Goal: Task Accomplishment & Management: Use online tool/utility

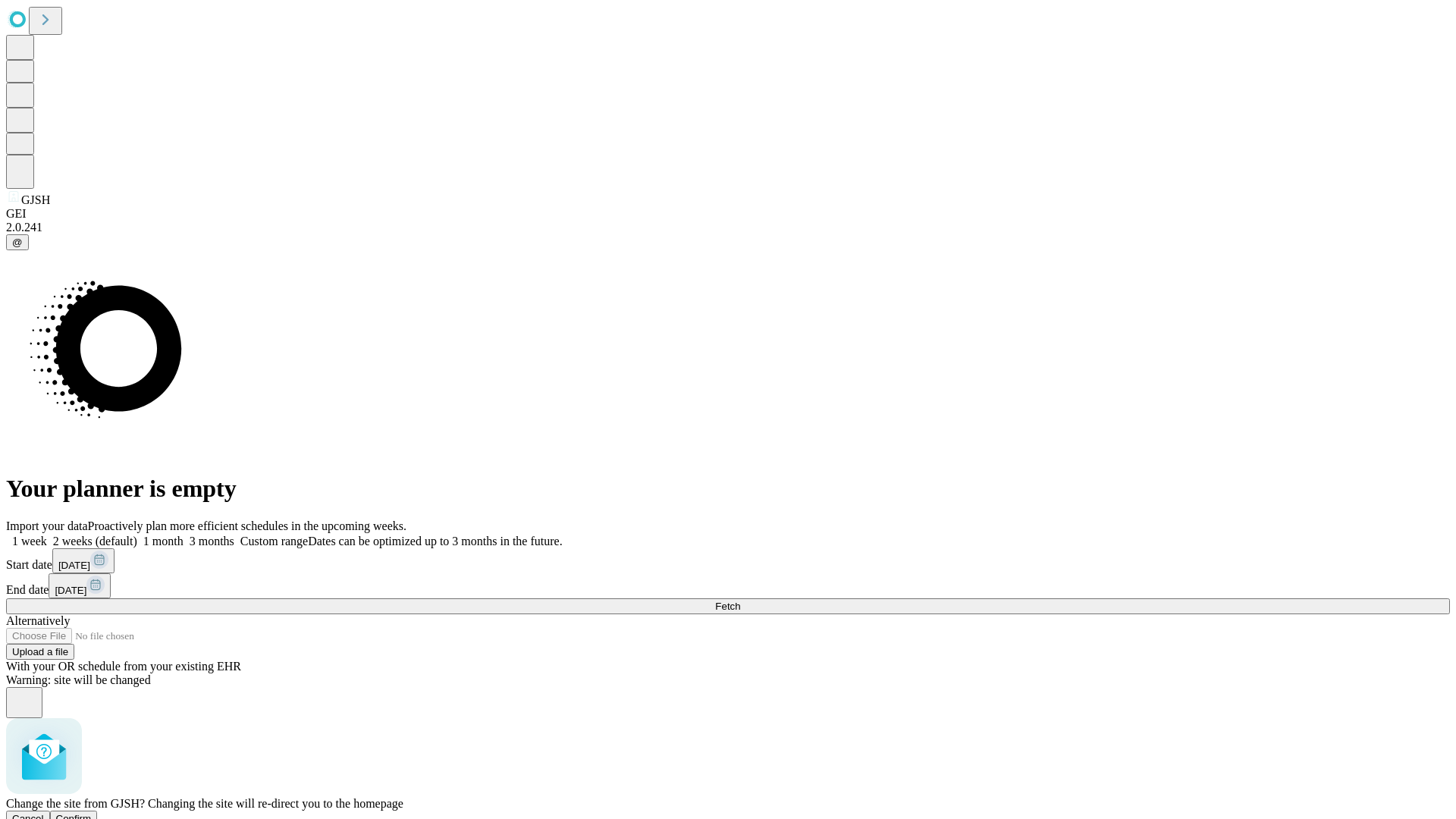
click at [92, 812] on span "Confirm" at bounding box center [74, 817] width 36 height 11
click at [47, 534] on label "1 week" at bounding box center [26, 540] width 41 height 13
click at [740, 600] on span "Fetch" at bounding box center [728, 605] width 25 height 11
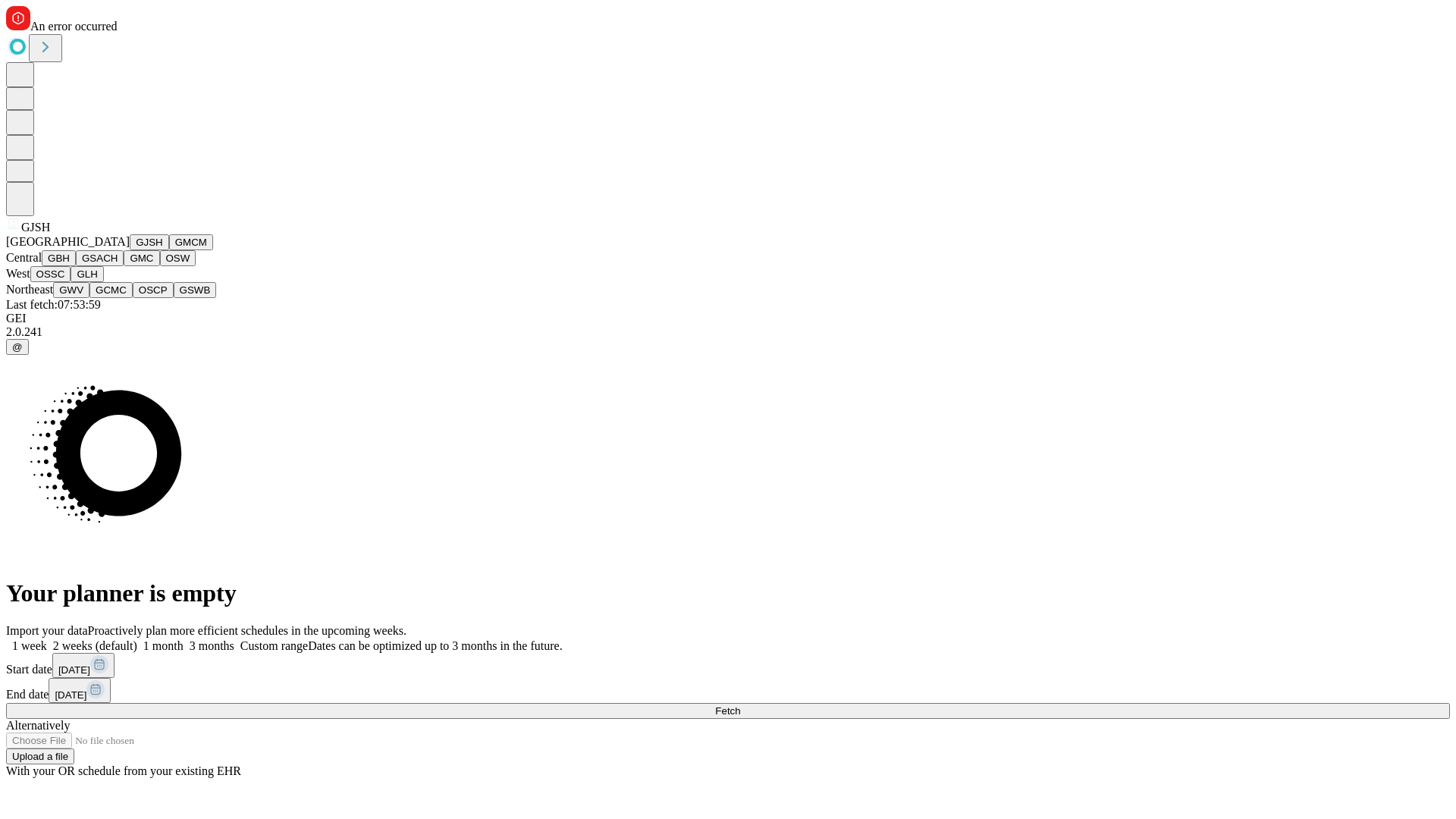
click at [169, 250] on button "GMCM" at bounding box center [191, 242] width 44 height 16
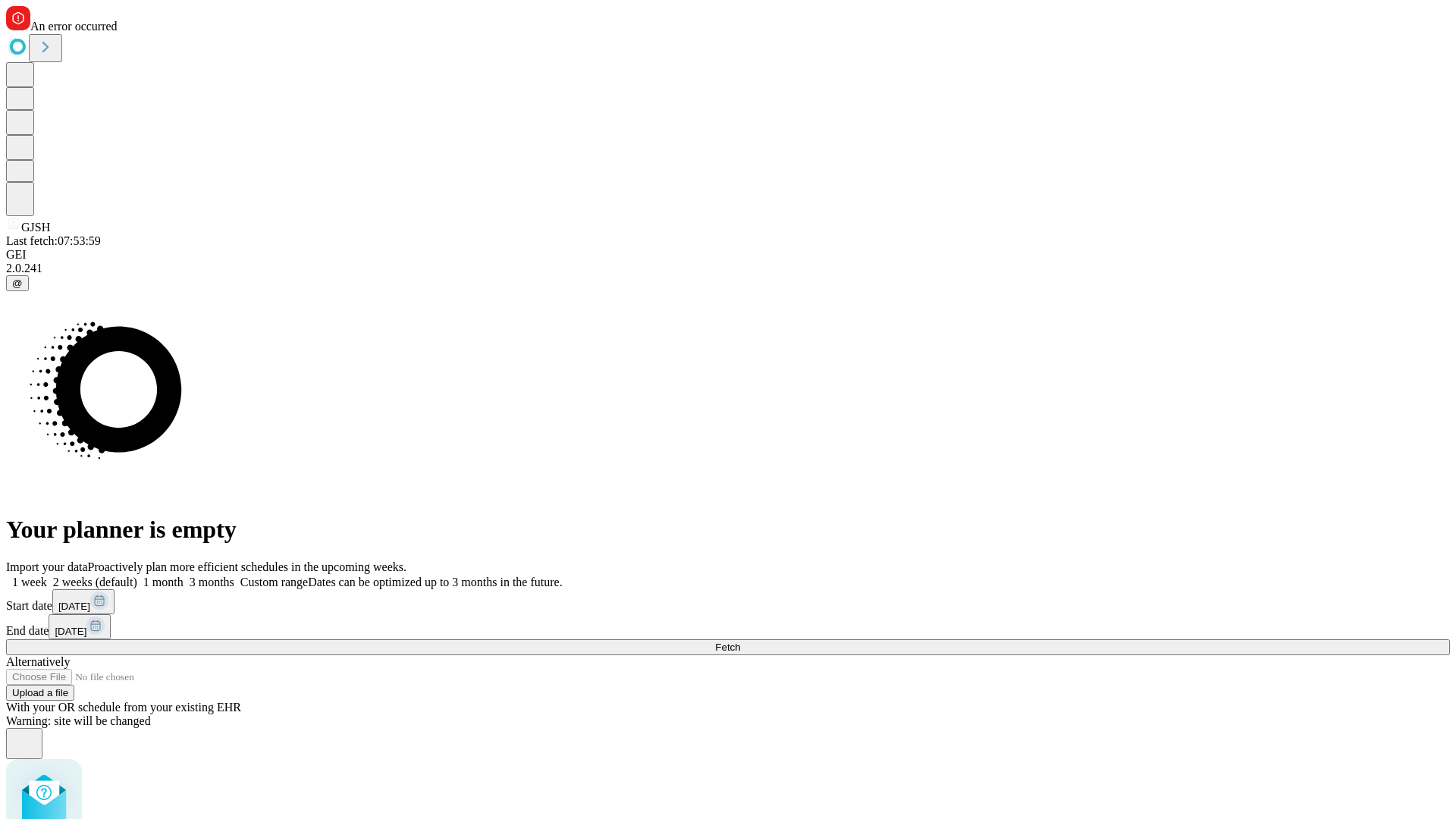
click at [47, 575] on label "1 week" at bounding box center [26, 581] width 41 height 13
click at [740, 641] on span "Fetch" at bounding box center [728, 646] width 25 height 11
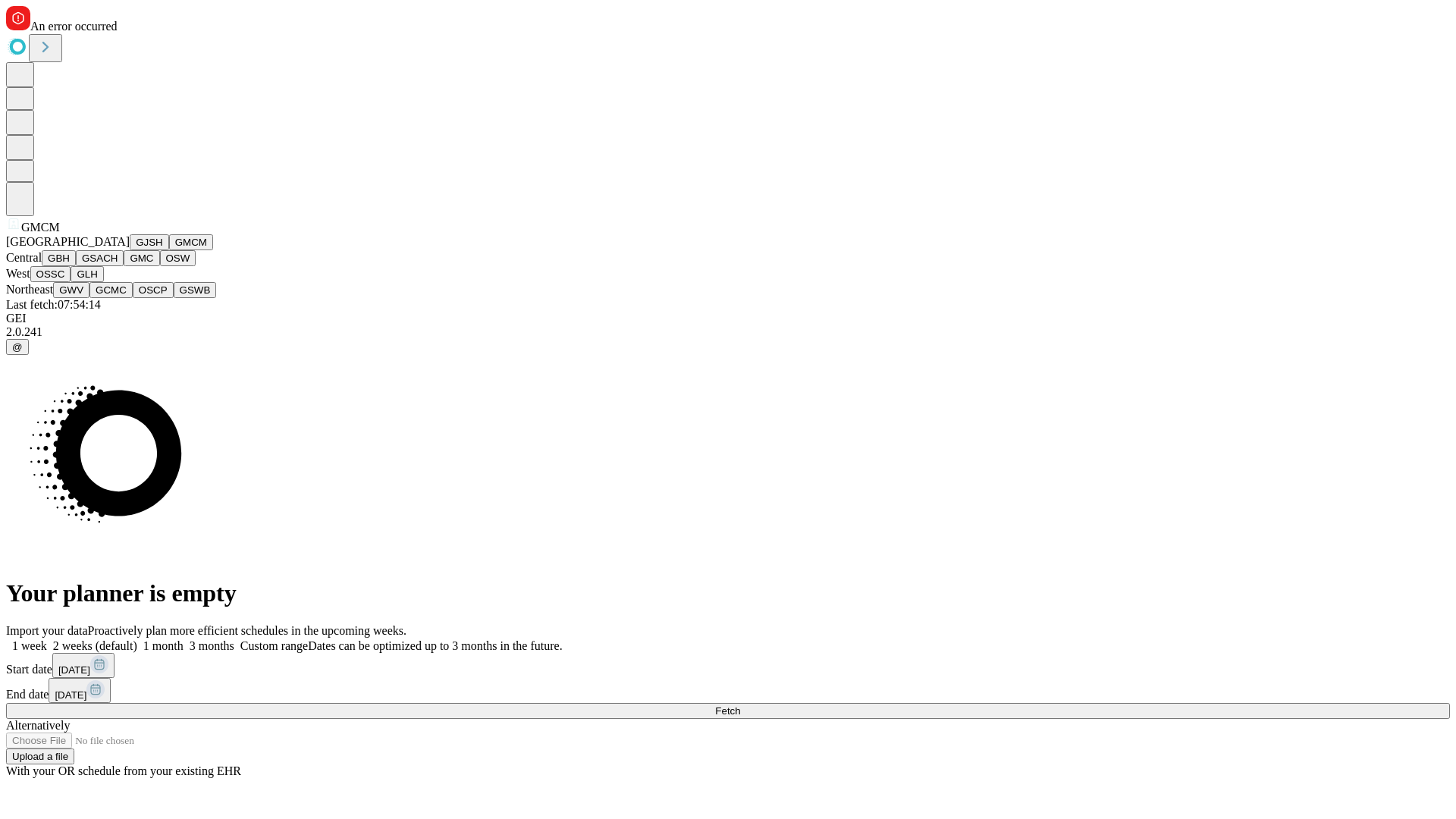
click at [76, 266] on button "GBH" at bounding box center [59, 258] width 34 height 16
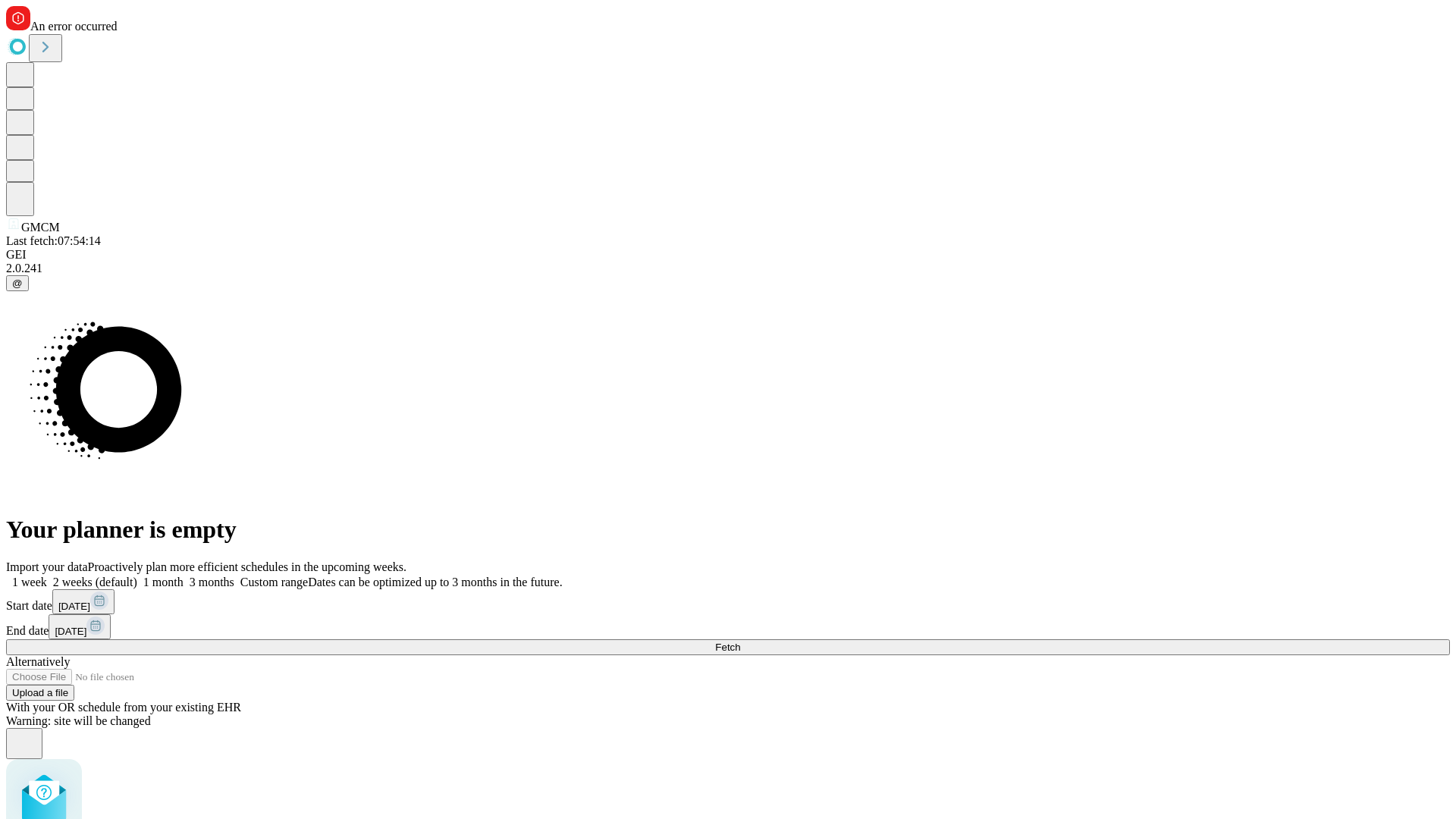
click at [47, 575] on label "1 week" at bounding box center [26, 581] width 41 height 13
click at [740, 641] on span "Fetch" at bounding box center [728, 646] width 25 height 11
click at [47, 575] on label "1 week" at bounding box center [26, 581] width 41 height 13
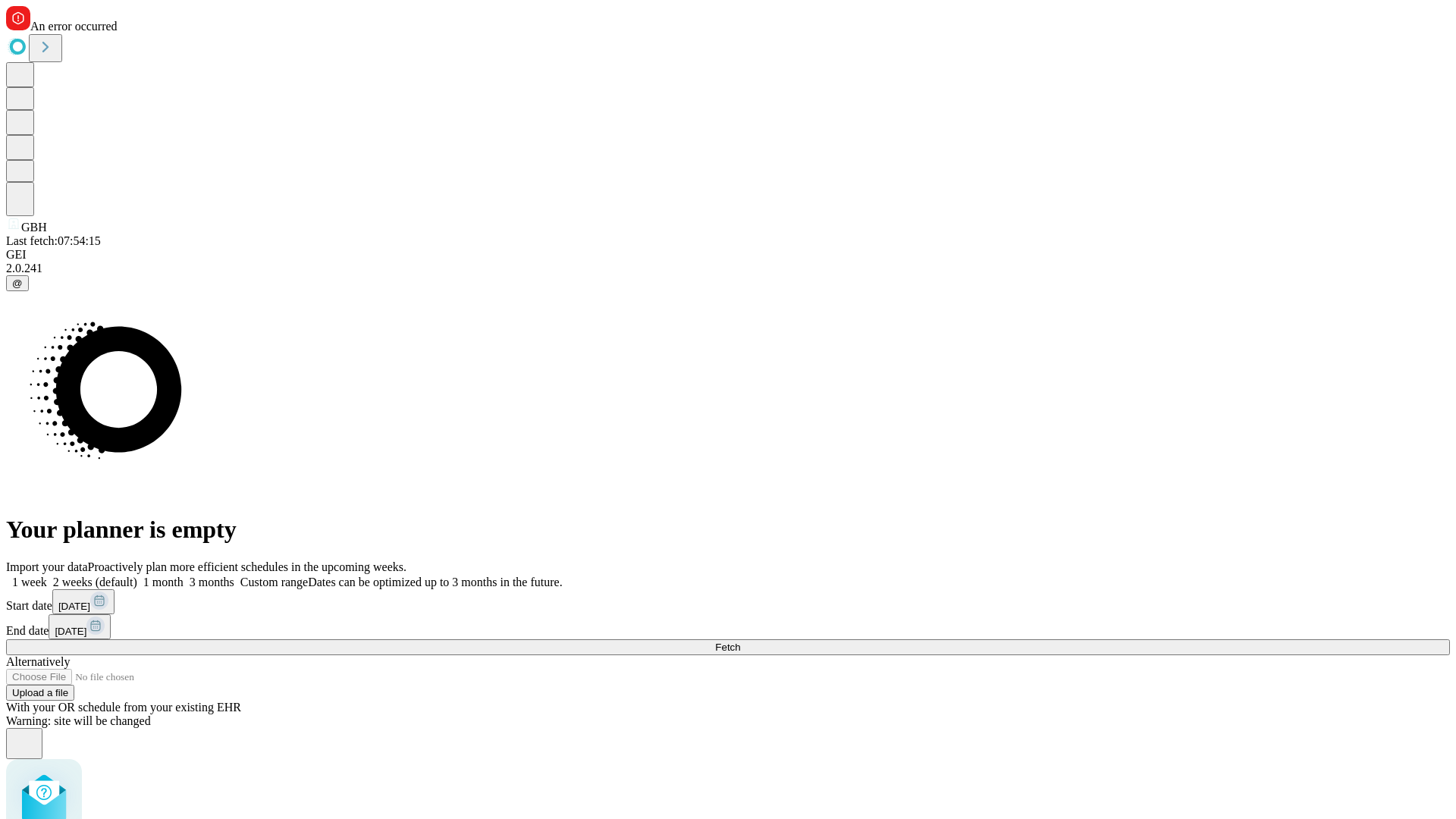
click at [740, 641] on span "Fetch" at bounding box center [728, 646] width 25 height 11
click at [47, 575] on label "1 week" at bounding box center [26, 581] width 41 height 13
click at [740, 641] on span "Fetch" at bounding box center [728, 646] width 25 height 11
click at [47, 575] on label "1 week" at bounding box center [26, 581] width 41 height 13
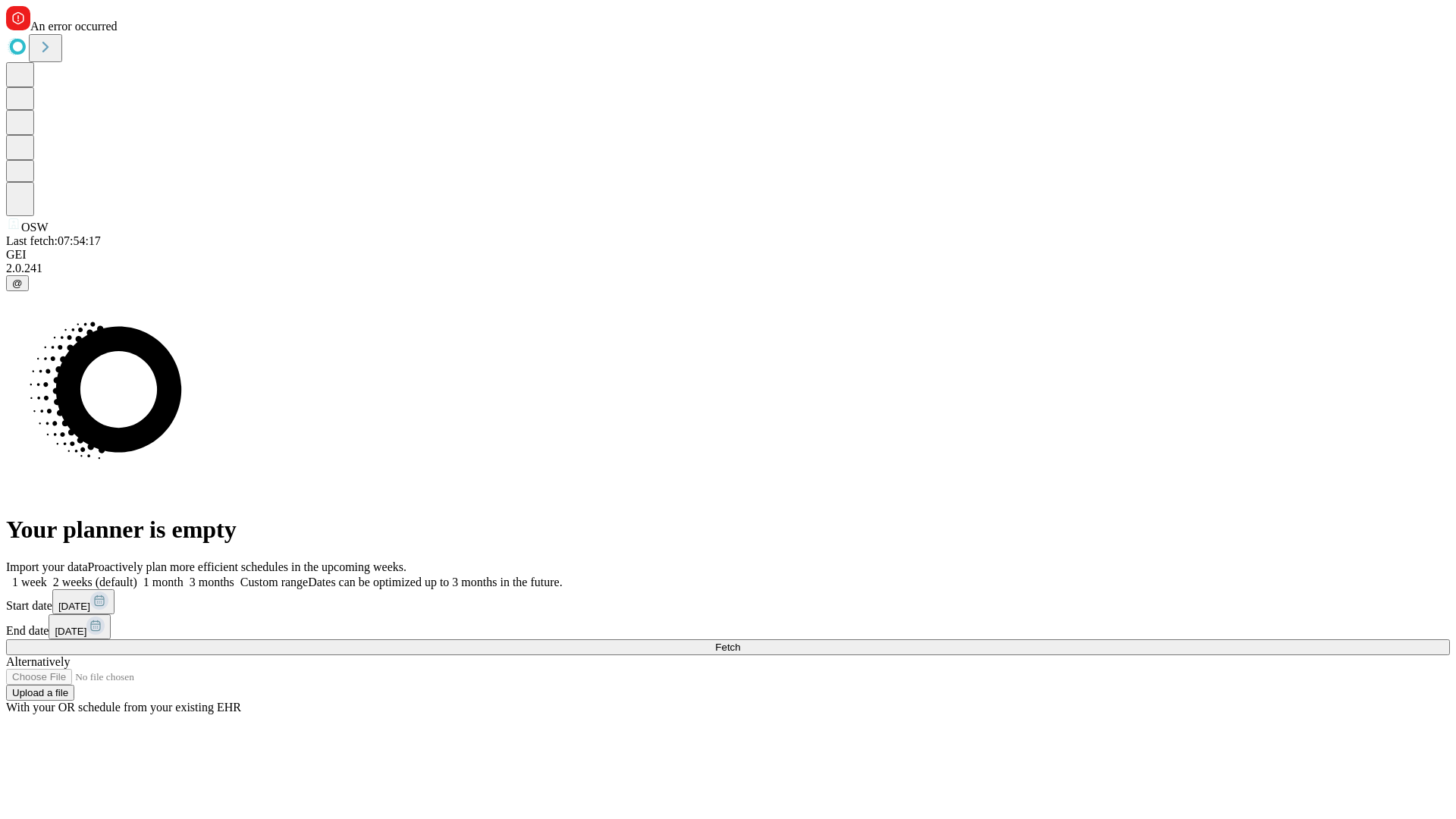
click at [740, 641] on span "Fetch" at bounding box center [728, 646] width 25 height 11
click at [47, 575] on label "1 week" at bounding box center [26, 581] width 41 height 13
click at [740, 641] on span "Fetch" at bounding box center [728, 646] width 25 height 11
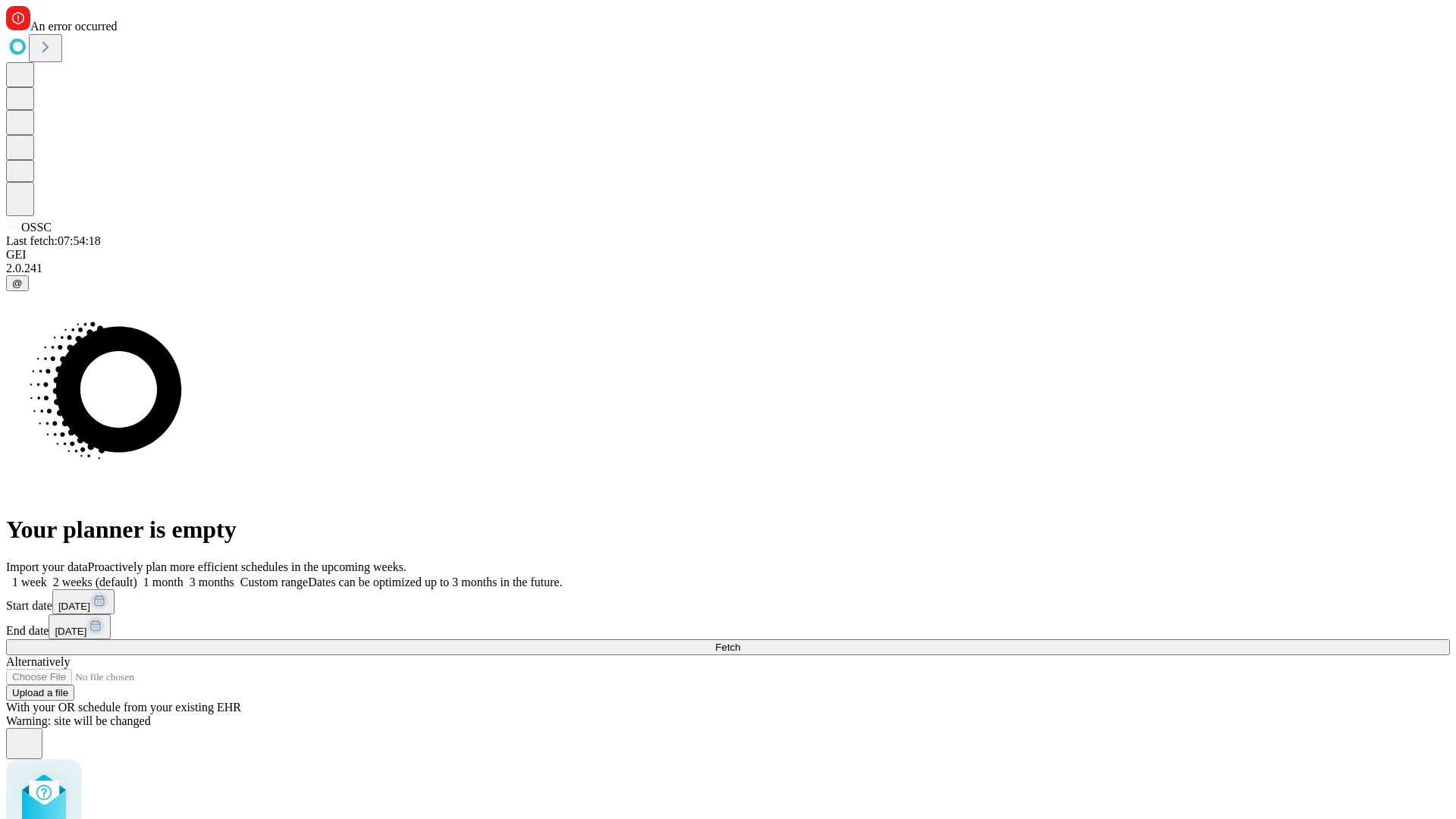
click at [47, 575] on label "1 week" at bounding box center [26, 581] width 41 height 13
click at [740, 641] on span "Fetch" at bounding box center [728, 646] width 25 height 11
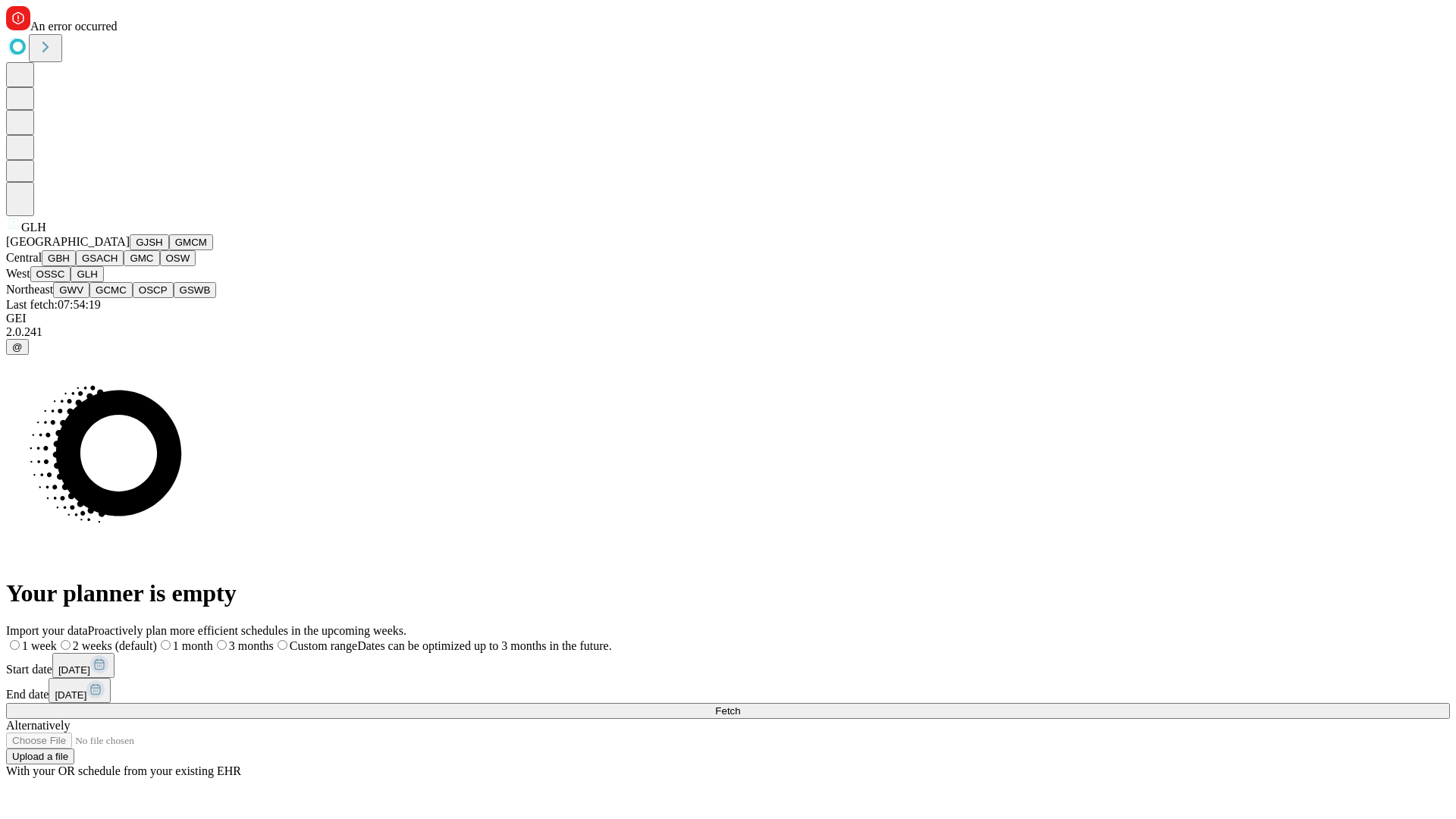
click at [90, 298] on button "GWV" at bounding box center [71, 290] width 36 height 16
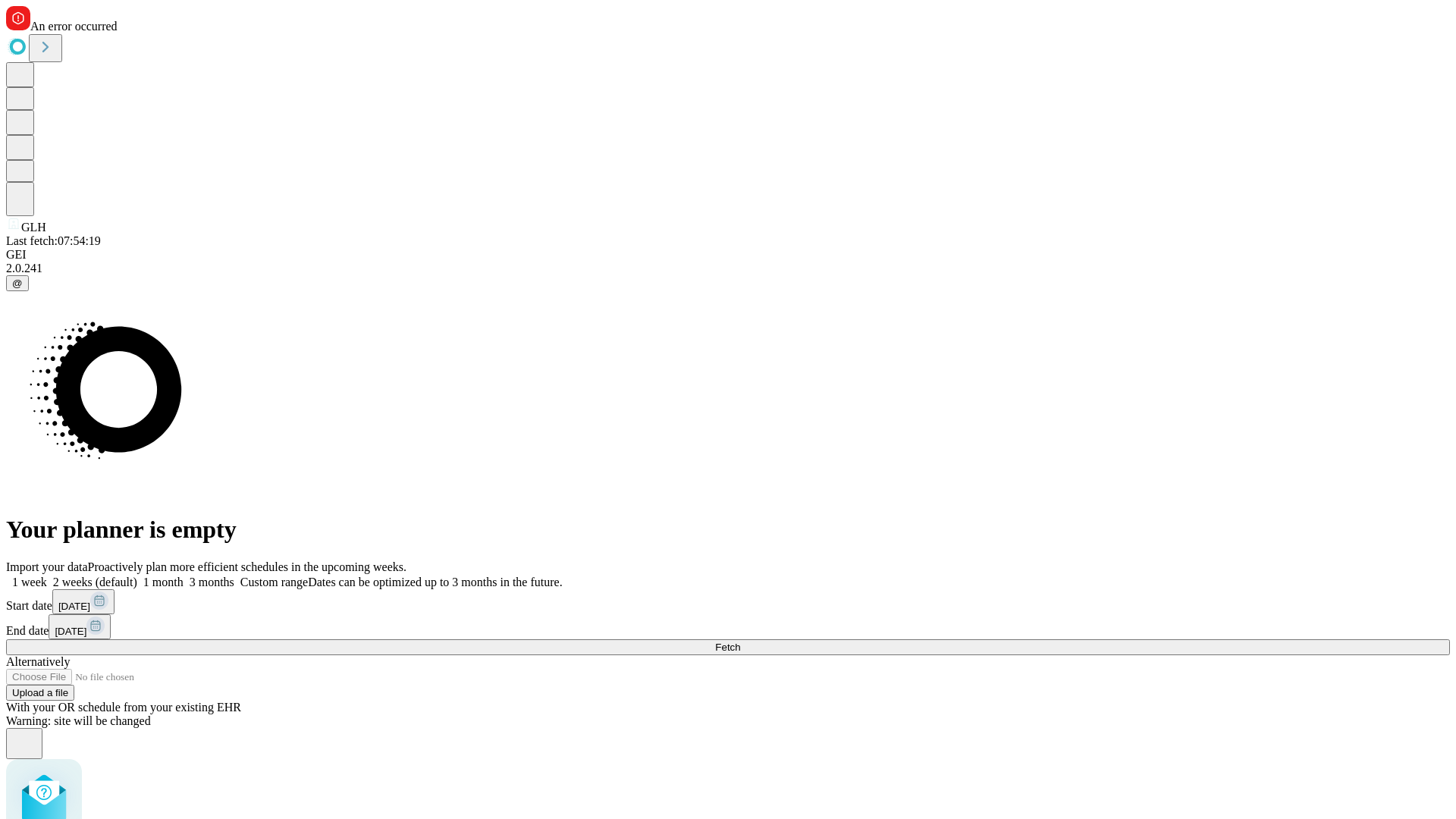
click at [47, 575] on label "1 week" at bounding box center [26, 581] width 41 height 13
click at [740, 641] on span "Fetch" at bounding box center [728, 646] width 25 height 11
click at [47, 575] on label "1 week" at bounding box center [26, 581] width 41 height 13
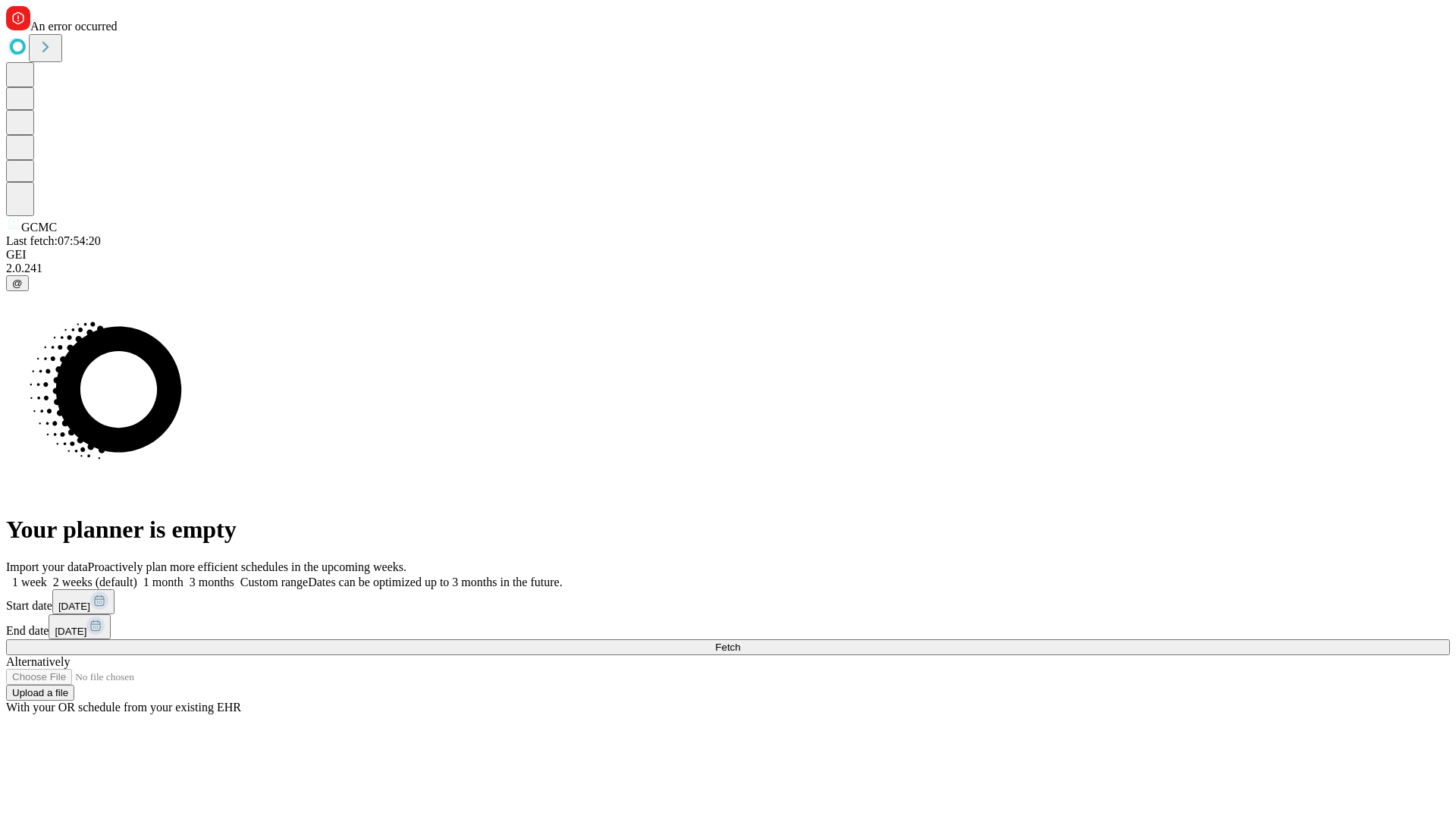
click at [740, 641] on span "Fetch" at bounding box center [728, 646] width 25 height 11
